Goal: Use online tool/utility: Utilize a website feature to perform a specific function

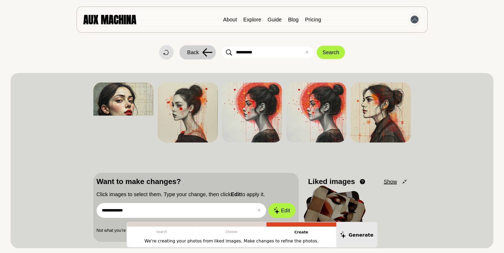
click at [191, 50] on span "Back" at bounding box center [193, 52] width 12 height 8
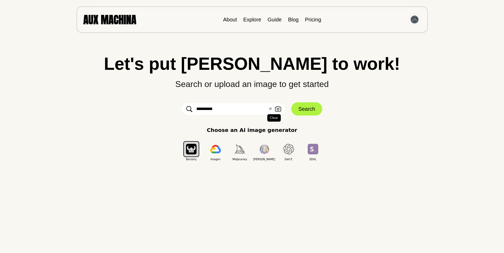
click at [270, 109] on button "✕ Clear" at bounding box center [270, 109] width 3 height 6
click at [202, 109] on input "text" at bounding box center [233, 109] width 103 height 12
click at [206, 110] on input "text" at bounding box center [233, 109] width 103 height 12
type input "**********"
click button "Search" at bounding box center [306, 108] width 31 height 13
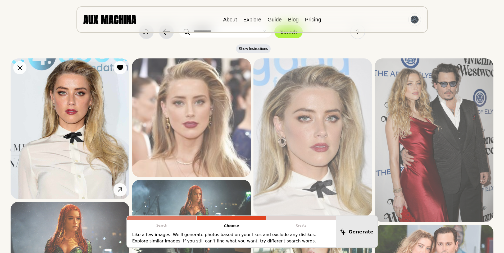
scroll to position [53, 0]
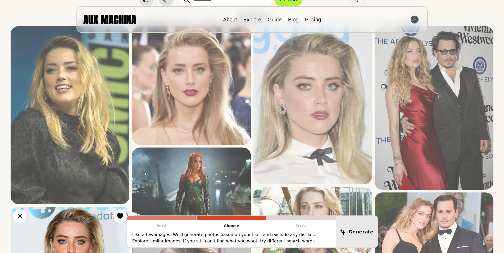
click at [0, 0] on icon at bounding box center [0, 0] width 0 height 0
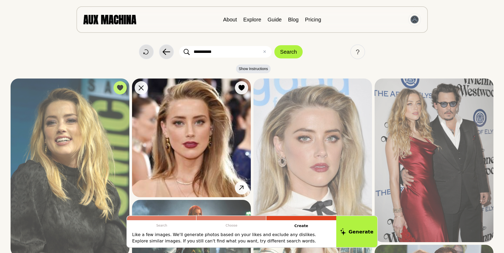
scroll to position [0, 0]
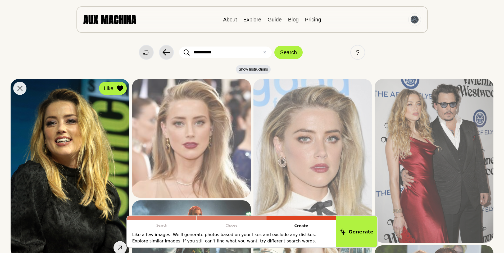
click at [121, 87] on icon at bounding box center [120, 88] width 6 height 6
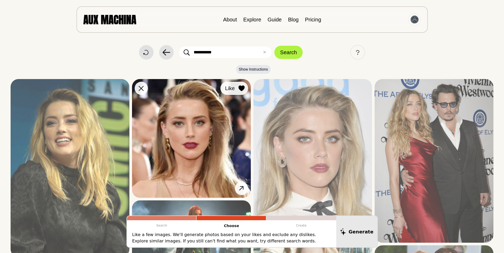
click at [240, 87] on icon at bounding box center [241, 88] width 6 height 6
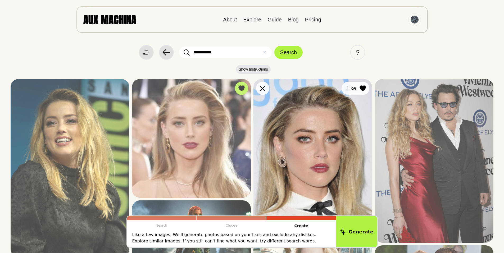
click at [363, 88] on icon at bounding box center [363, 88] width 6 height 6
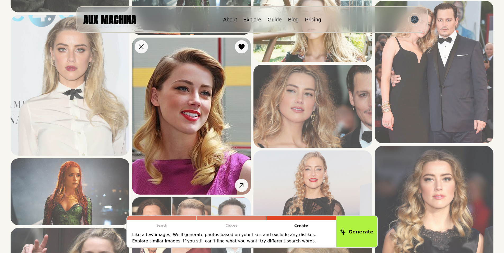
scroll to position [247, 0]
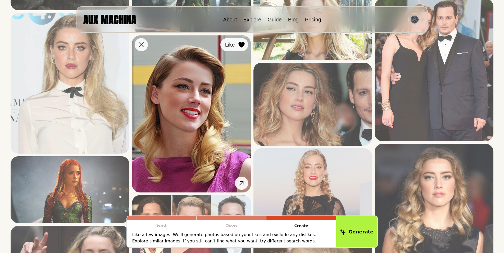
click at [242, 44] on icon at bounding box center [241, 45] width 6 height 6
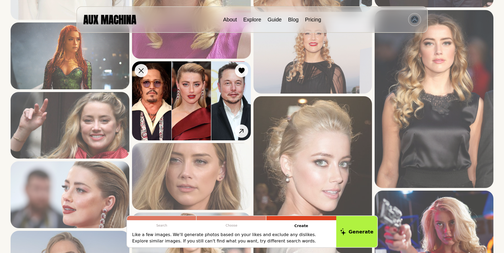
scroll to position [388, 0]
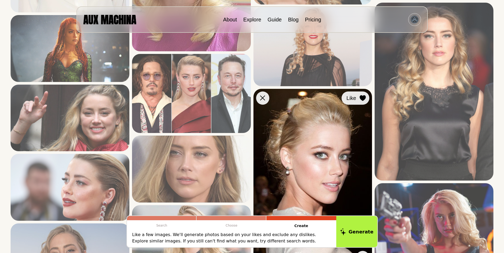
click at [363, 97] on icon at bounding box center [363, 98] width 6 height 6
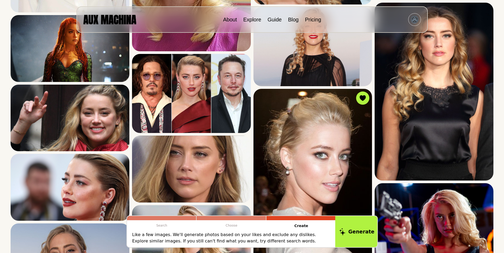
click at [358, 232] on button "Generate" at bounding box center [356, 231] width 43 height 33
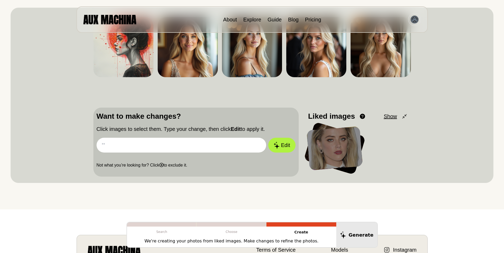
scroll to position [0, 0]
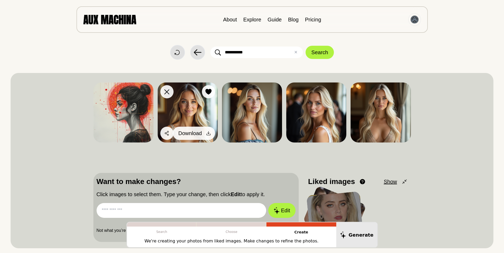
click at [208, 133] on icon at bounding box center [208, 133] width 5 height 5
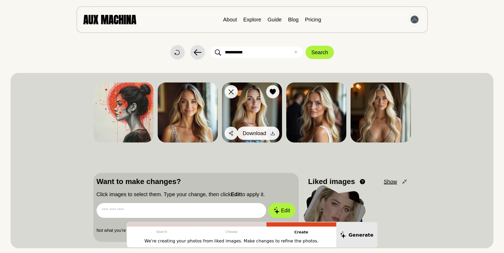
click at [269, 132] on div at bounding box center [273, 133] width 8 height 8
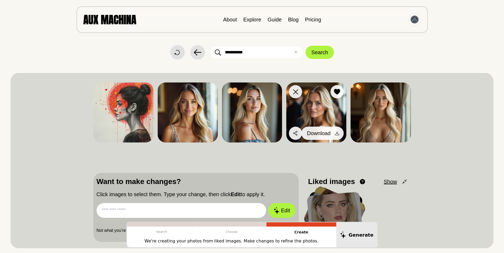
click at [337, 132] on icon at bounding box center [337, 133] width 5 height 5
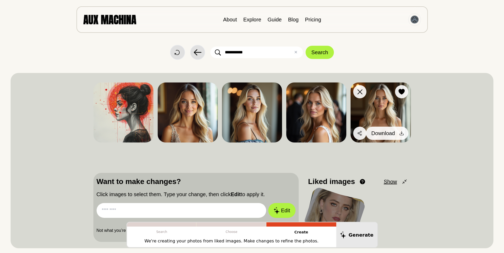
click at [401, 132] on icon at bounding box center [401, 133] width 5 height 5
click at [401, 91] on icon at bounding box center [402, 92] width 6 height 6
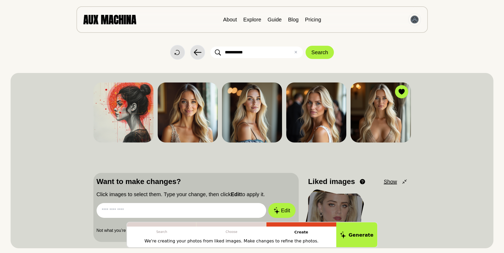
click at [133, 210] on input "text" at bounding box center [182, 210] width 170 height 15
type input "**********"
click at [285, 209] on button "Edit" at bounding box center [282, 211] width 29 height 16
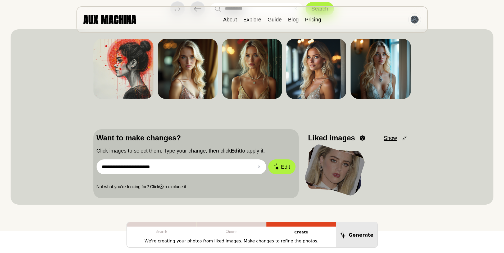
scroll to position [18, 0]
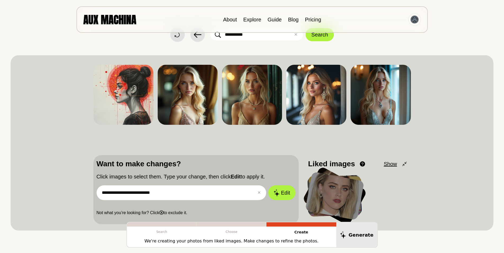
drag, startPoint x: 209, startPoint y: 114, endPoint x: 220, endPoint y: 114, distance: 11.4
click at [0, 0] on icon at bounding box center [0, 0] width 0 height 0
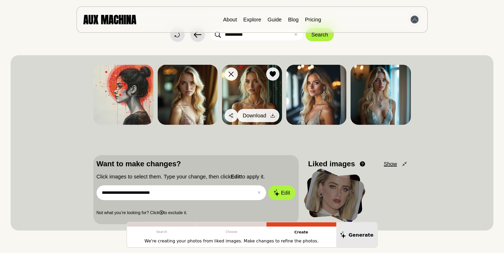
click at [273, 114] on icon at bounding box center [272, 115] width 5 height 5
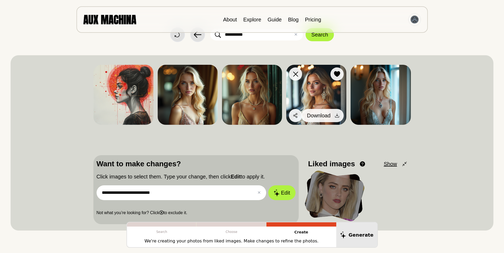
click at [336, 114] on icon at bounding box center [337, 115] width 5 height 5
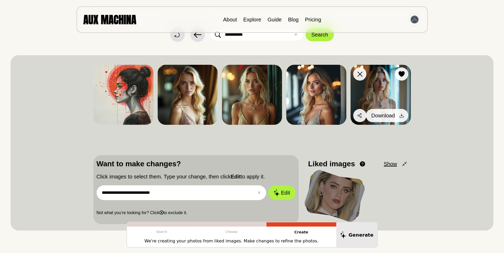
click at [401, 115] on icon at bounding box center [401, 115] width 5 height 5
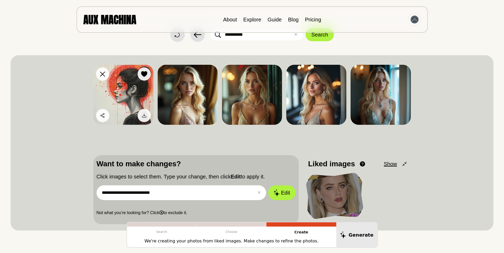
click at [102, 73] on icon at bounding box center [102, 74] width 5 height 5
